Goal: Task Accomplishment & Management: Manage account settings

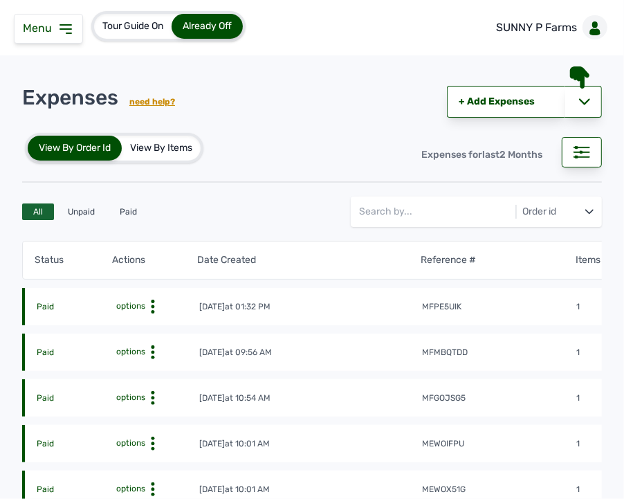
scroll to position [154, 0]
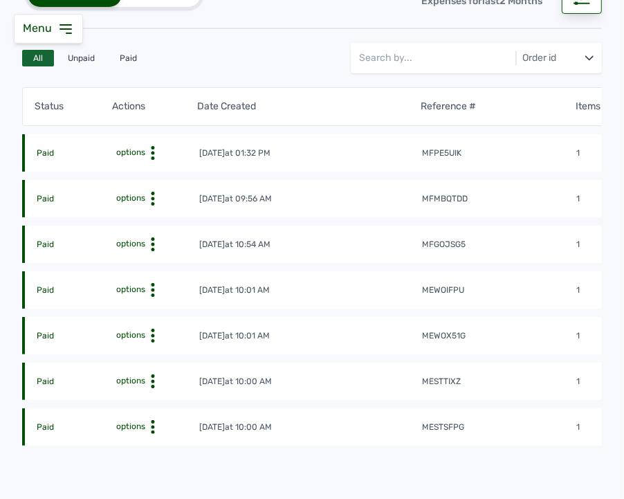
click at [152, 376] on icon at bounding box center [153, 382] width 14 height 14
drag, startPoint x: 149, startPoint y: 392, endPoint x: 145, endPoint y: 400, distance: 8.4
click at [145, 400] on div "View Payment History Delete" at bounding box center [140, 419] width 100 height 62
click at [144, 400] on div "View" at bounding box center [140, 403] width 98 height 17
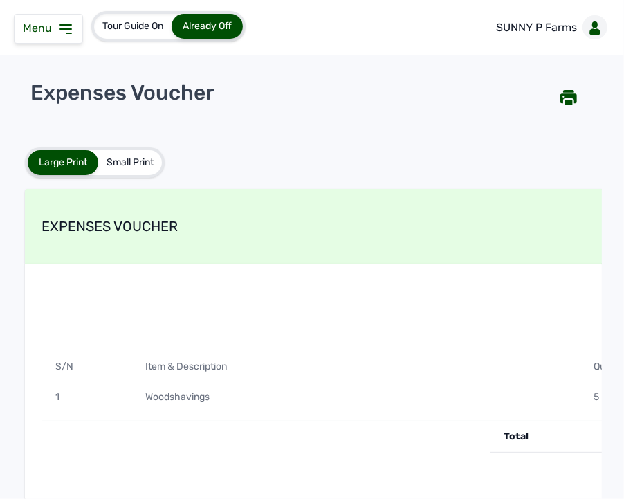
click at [419, 406] on div "Woodshavings" at bounding box center [356, 397] width 449 height 30
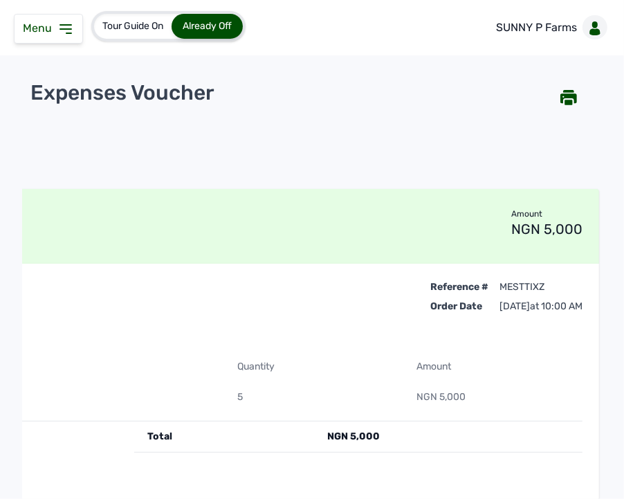
click at [57, 26] on icon at bounding box center [65, 29] width 17 height 17
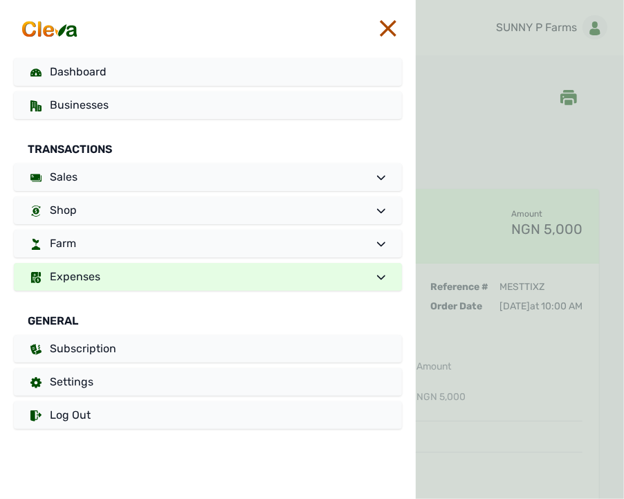
drag, startPoint x: 244, startPoint y: 35, endPoint x: 287, endPoint y: 35, distance: 42.9
click at [282, 35] on div at bounding box center [208, 29] width 416 height 58
click at [405, 26] on div at bounding box center [208, 29] width 416 height 58
click at [393, 28] on icon at bounding box center [388, 28] width 17 height 17
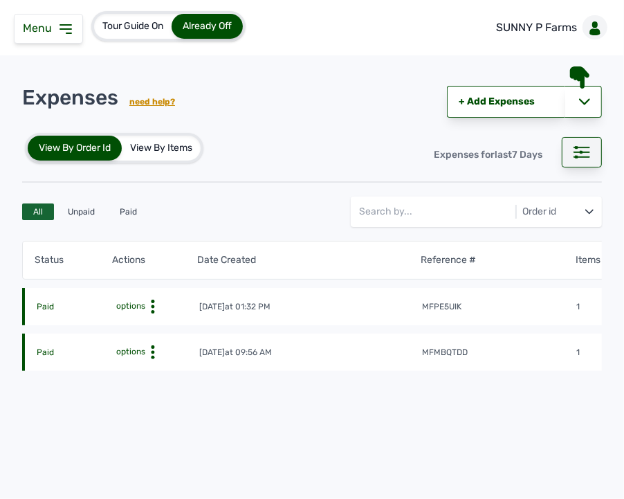
click at [580, 157] on rect at bounding box center [582, 156] width 16 height 1
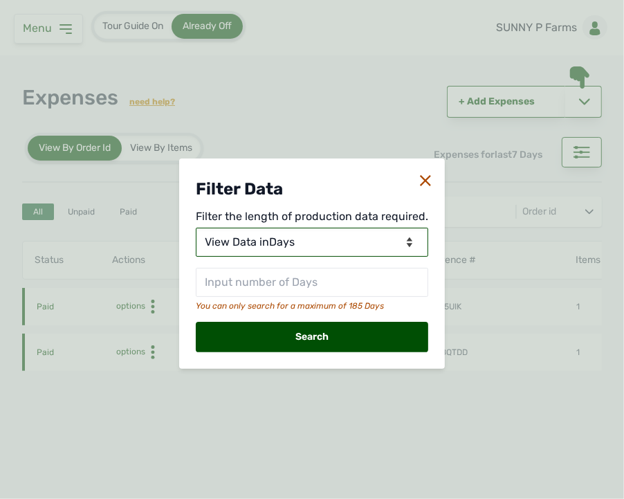
click at [308, 244] on select "View Data for [DATE] View Data in Days View Data in Months View Data in Between…" at bounding box center [312, 242] width 233 height 29
select select "Months"
click at [197, 228] on select "View Data for [DATE] View Data in Days View Data in Months View Data in Between…" at bounding box center [312, 242] width 233 height 29
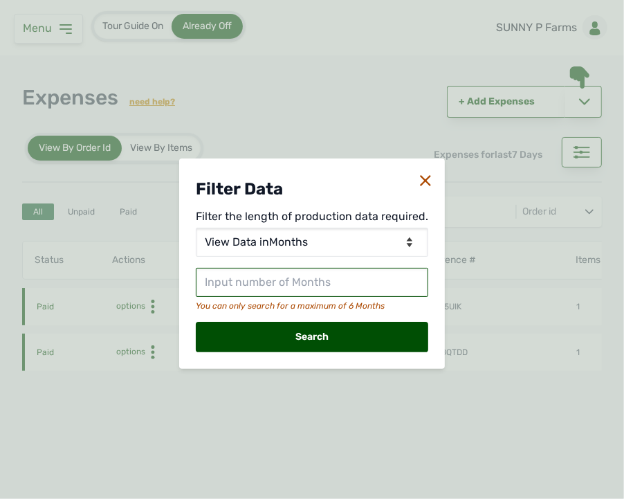
click at [305, 285] on input "text" at bounding box center [312, 282] width 233 height 29
type input "2"
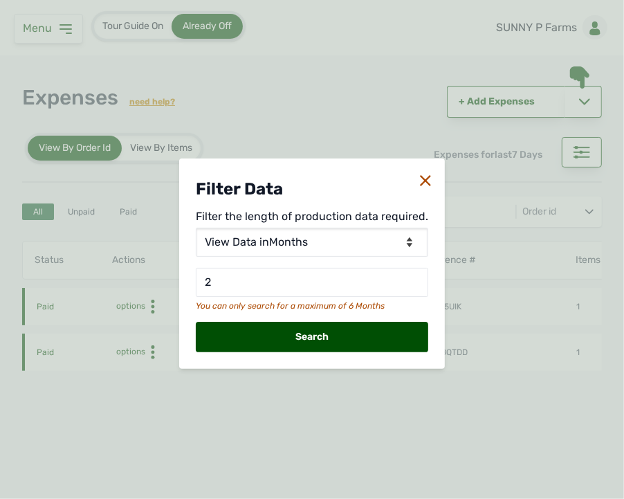
click at [299, 330] on div "Search" at bounding box center [312, 337] width 233 height 30
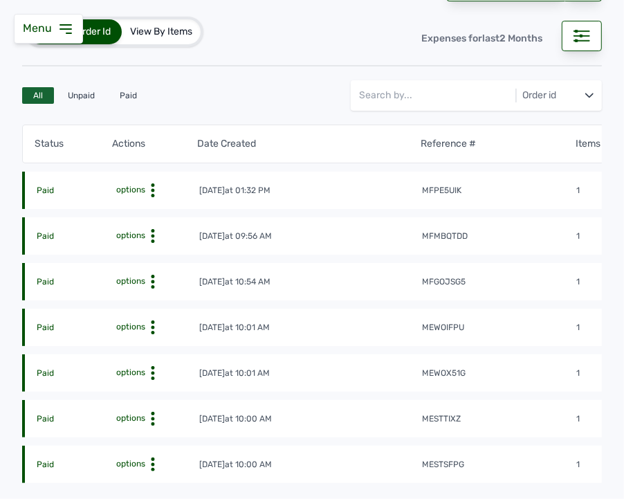
scroll to position [154, 0]
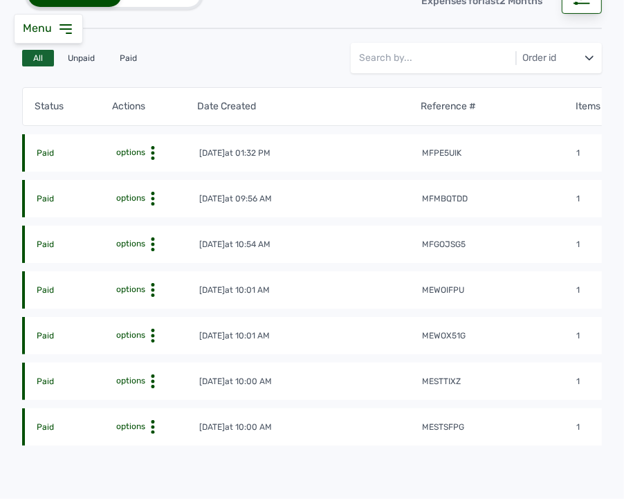
click at [152, 332] on icon at bounding box center [153, 336] width 14 height 14
click at [163, 356] on div "View" at bounding box center [140, 357] width 98 height 17
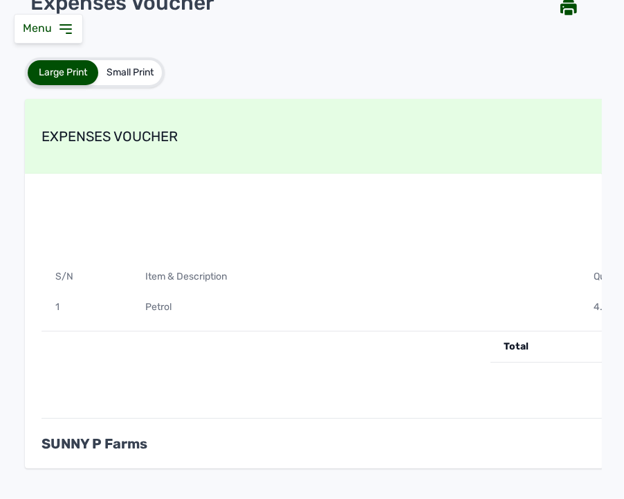
scroll to position [66, 0]
